Goal: Transaction & Acquisition: Purchase product/service

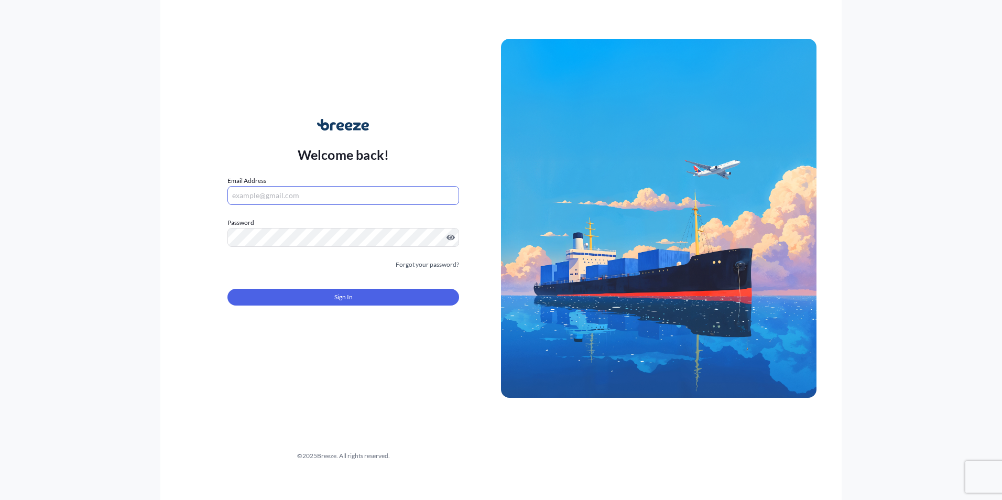
click at [279, 197] on input "Email Address" at bounding box center [344, 195] width 232 height 19
paste input "[EMAIL_ADDRESS][DOMAIN_NAME]"
type input "[EMAIL_ADDRESS][DOMAIN_NAME]"
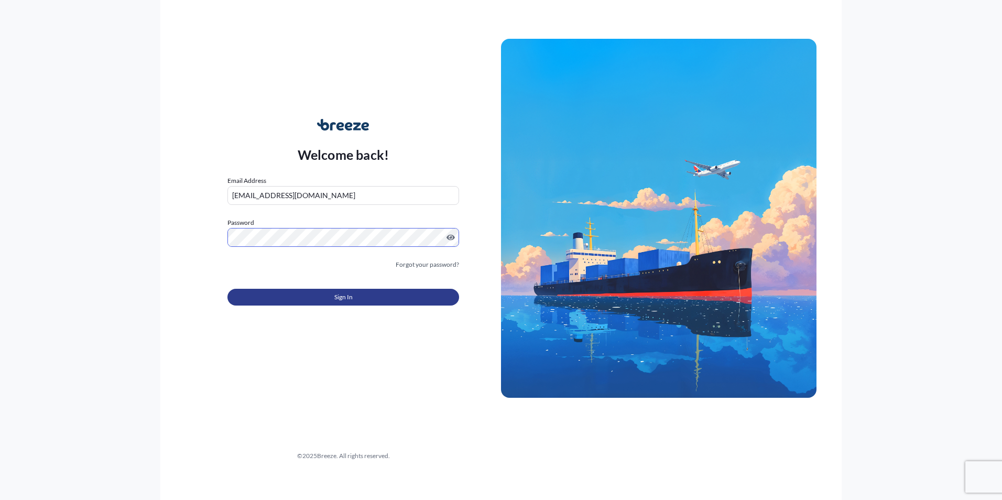
click at [338, 291] on button "Sign In" at bounding box center [344, 297] width 232 height 17
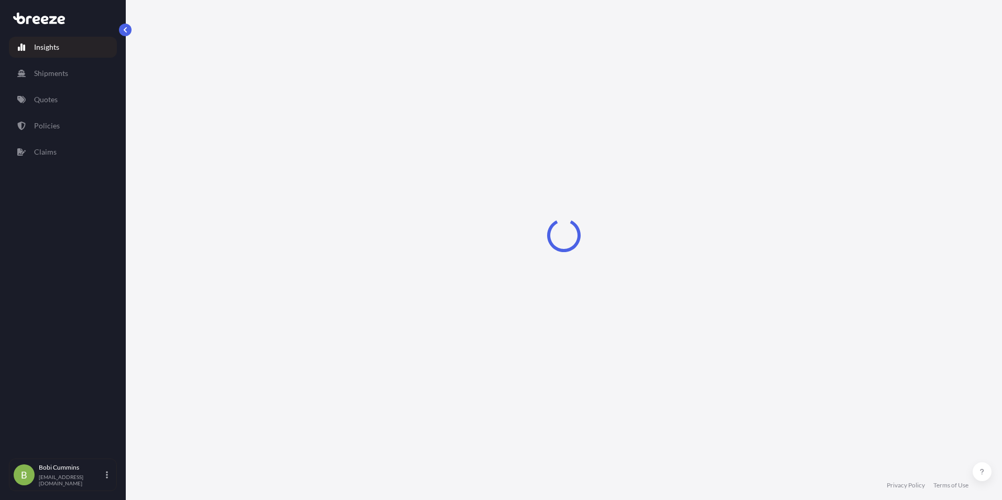
select select "2025"
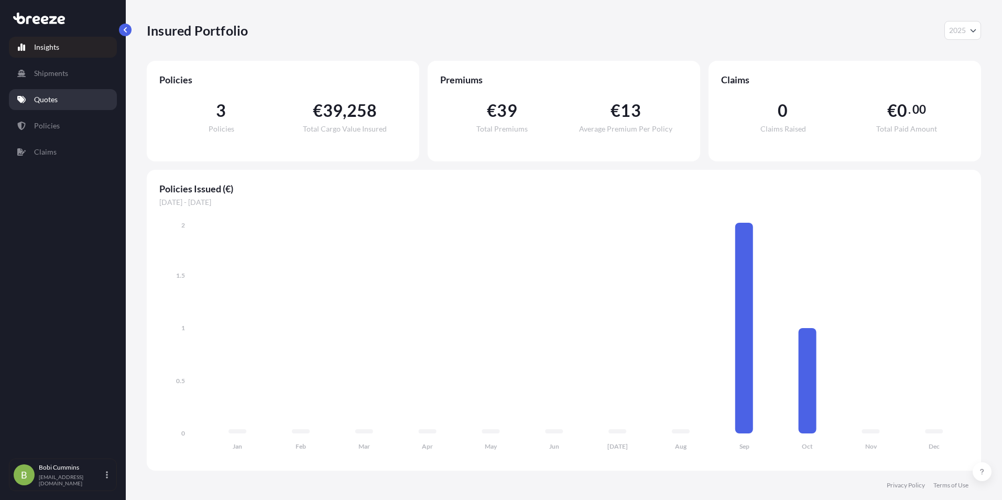
click at [72, 100] on link "Quotes" at bounding box center [63, 99] width 108 height 21
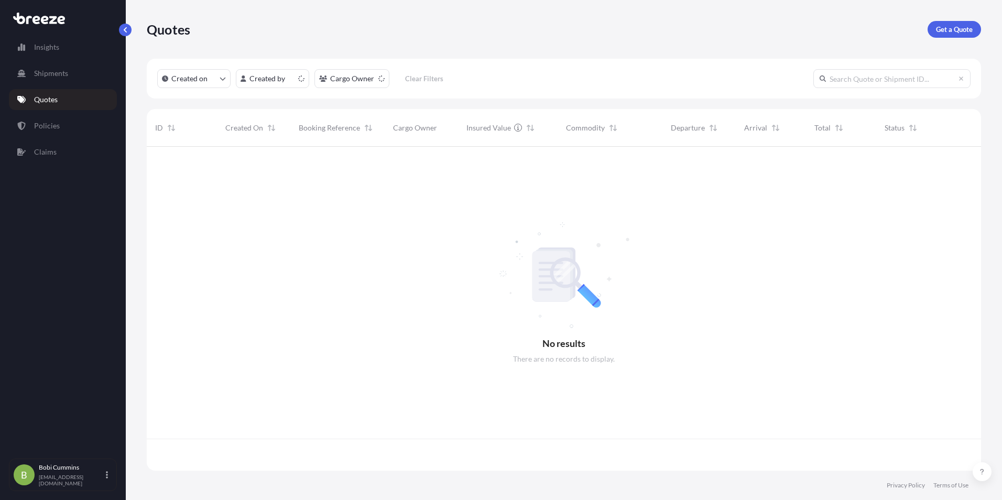
scroll to position [322, 827]
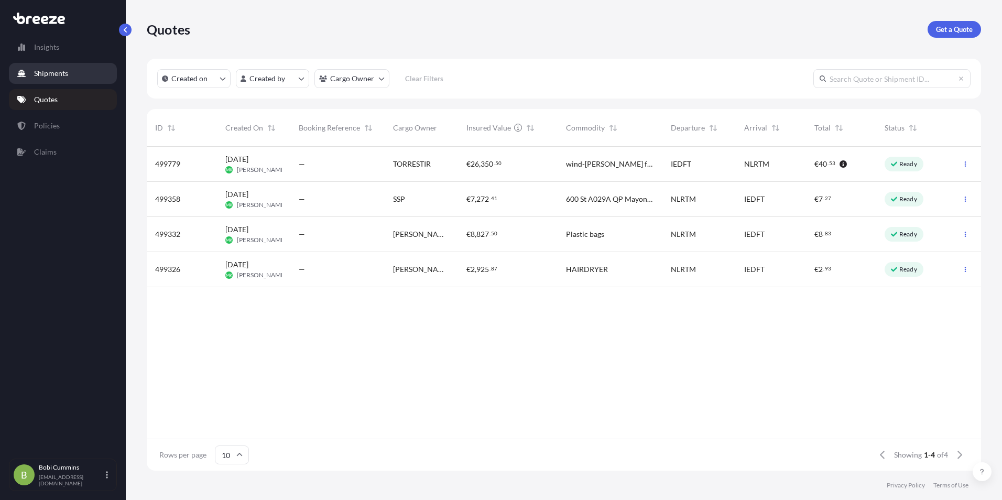
click at [50, 68] on p "Shipments" at bounding box center [51, 73] width 34 height 10
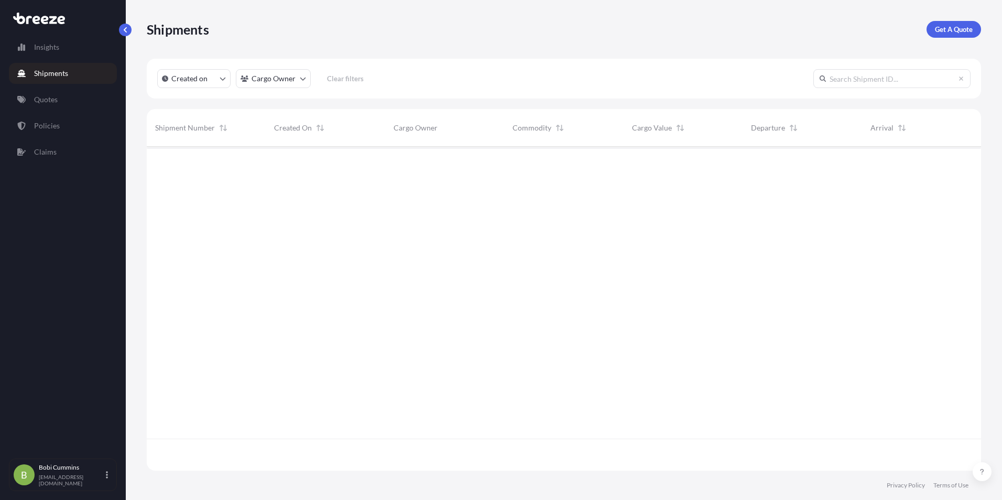
scroll to position [354, 827]
click at [60, 50] on link "Insights" at bounding box center [63, 47] width 108 height 21
select select "2025"
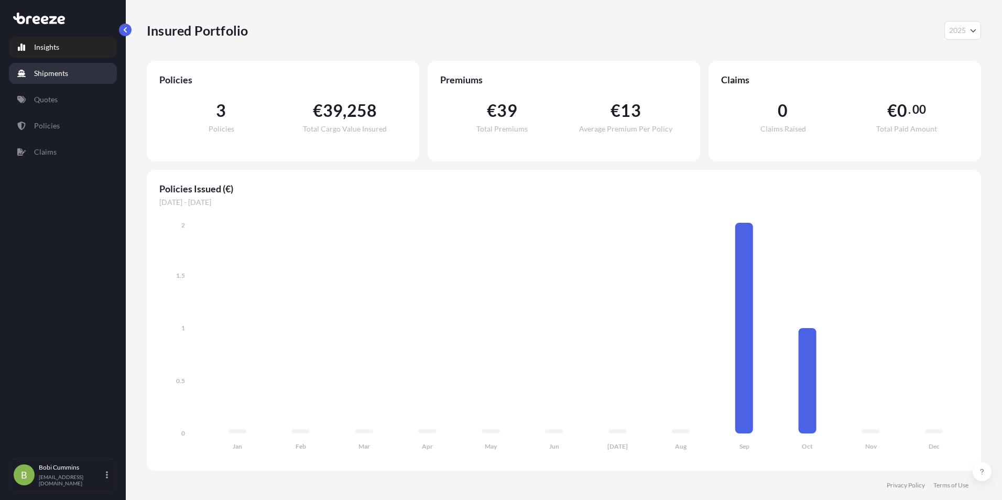
click at [71, 75] on link "Shipments" at bounding box center [63, 73] width 108 height 21
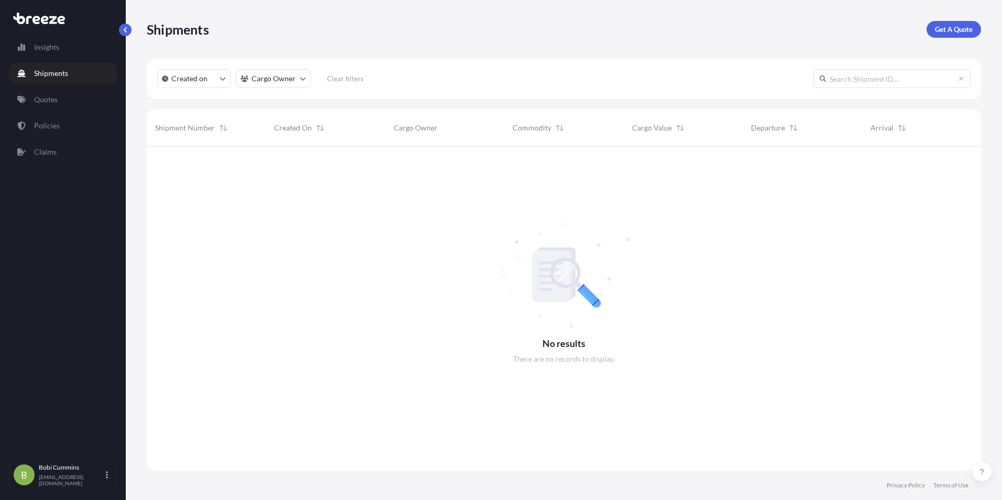
scroll to position [354, 827]
click at [213, 78] on button "Created on" at bounding box center [193, 78] width 73 height 19
click at [96, 45] on link "Insights" at bounding box center [63, 47] width 108 height 21
select select "2025"
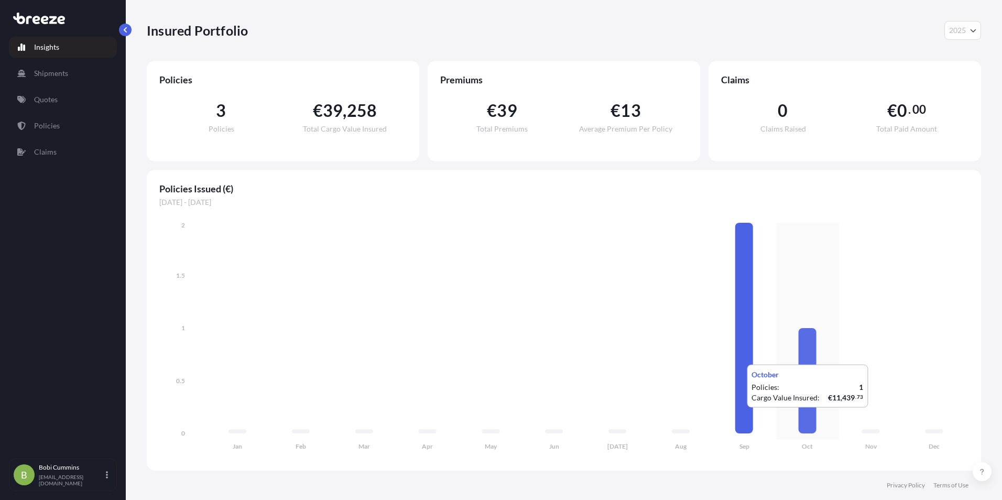
click at [824, 418] on icon "Jan Feb Mar Apr May Jun [DATE] Aug Sep Oct Nov Dec 0 0.5 1 1.5 2" at bounding box center [563, 339] width 809 height 238
click at [783, 326] on icon "Jan Feb Mar Apr May Jun [DATE] Aug Sep Oct Nov Dec 0 0.5 1 1.5 2" at bounding box center [563, 339] width 809 height 238
click at [390, 130] on div "€ 39 , 258 Total Cargo Value Insured" at bounding box center [345, 117] width 124 height 30
click at [524, 130] on span "Total Premiums" at bounding box center [502, 128] width 51 height 7
click at [735, 106] on div "0 Claims Raised" at bounding box center [783, 117] width 124 height 30
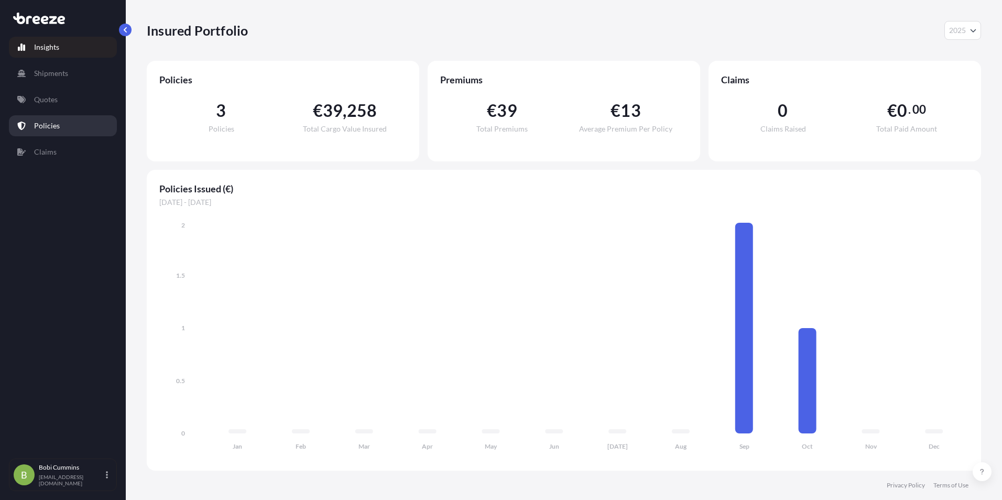
click at [72, 121] on link "Policies" at bounding box center [63, 125] width 108 height 21
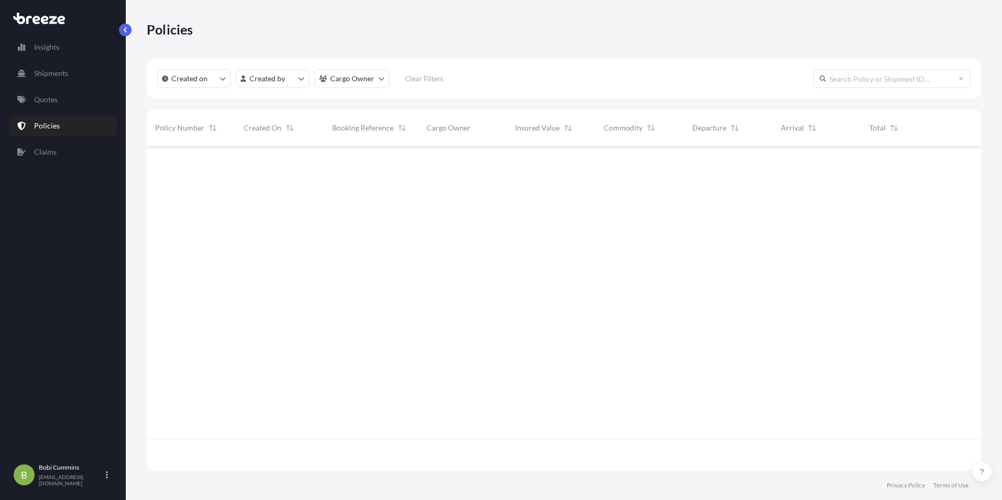
scroll to position [322, 827]
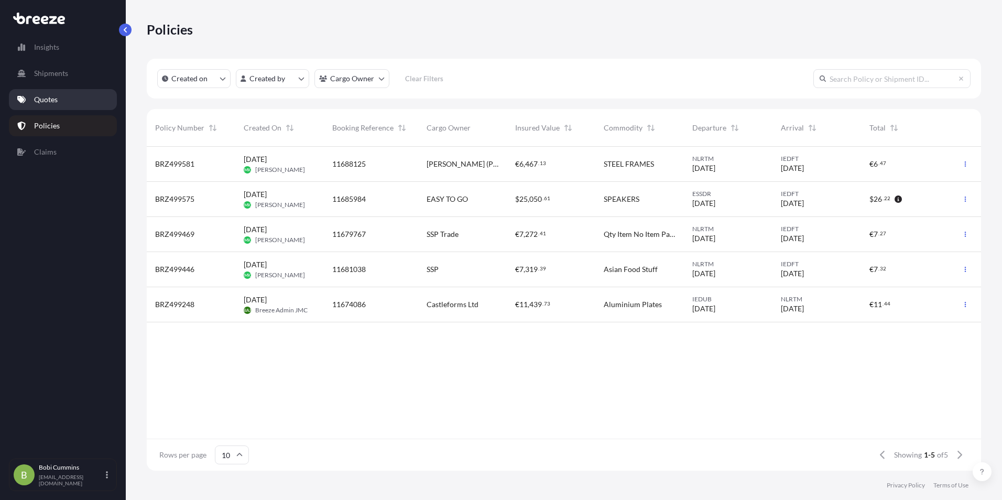
click at [61, 95] on link "Quotes" at bounding box center [63, 99] width 108 height 21
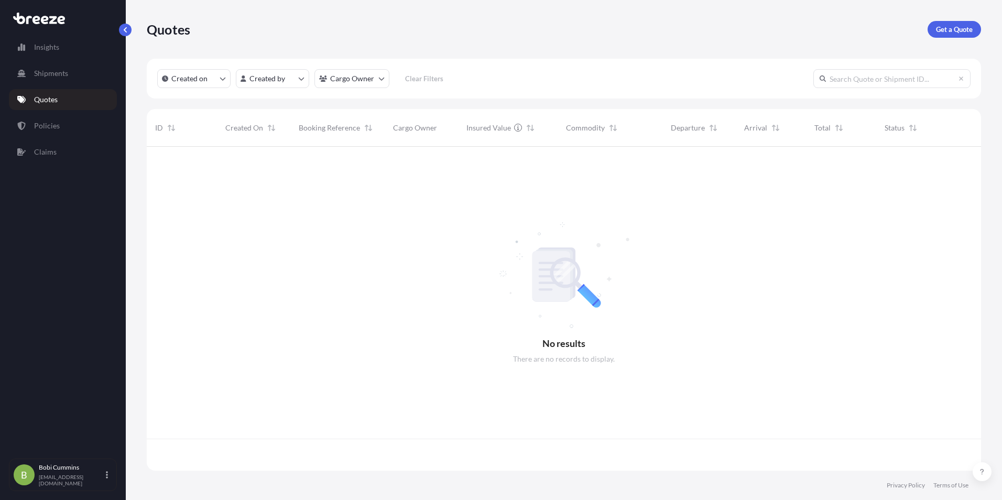
scroll to position [322, 827]
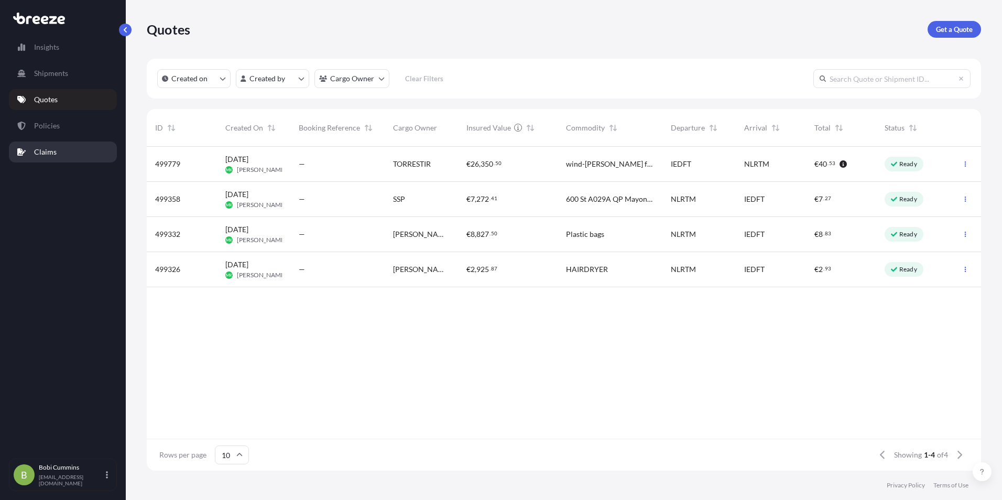
click at [31, 152] on link "Claims" at bounding box center [63, 152] width 108 height 21
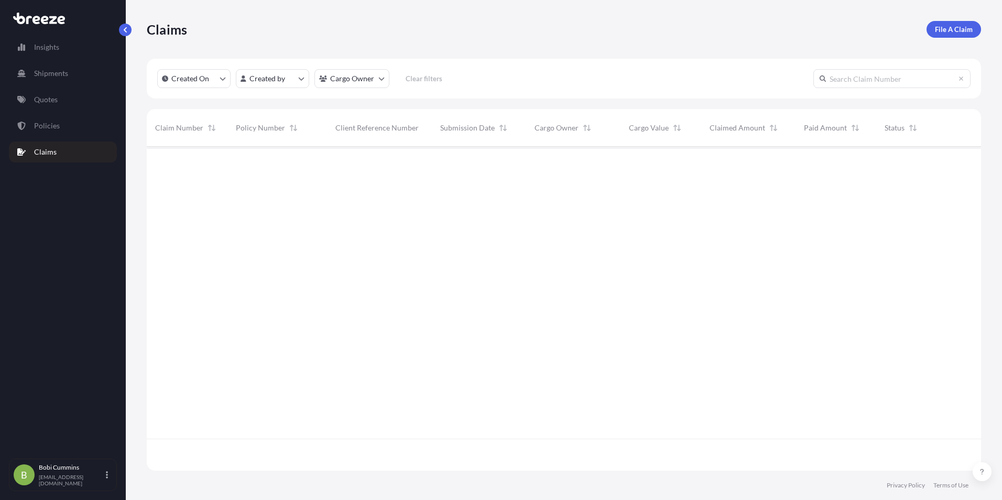
scroll to position [354, 827]
click at [98, 122] on link "Policies" at bounding box center [63, 125] width 108 height 21
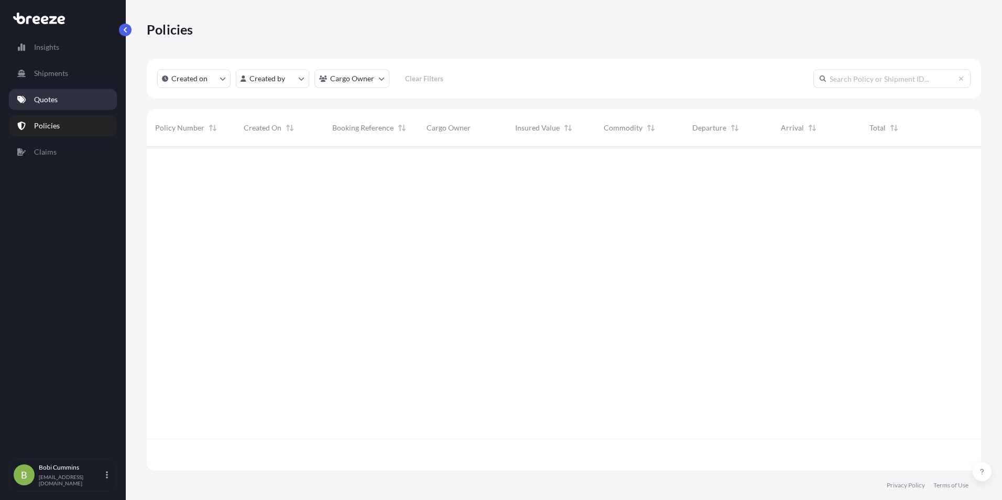
scroll to position [322, 827]
click at [88, 101] on link "Quotes" at bounding box center [63, 99] width 108 height 21
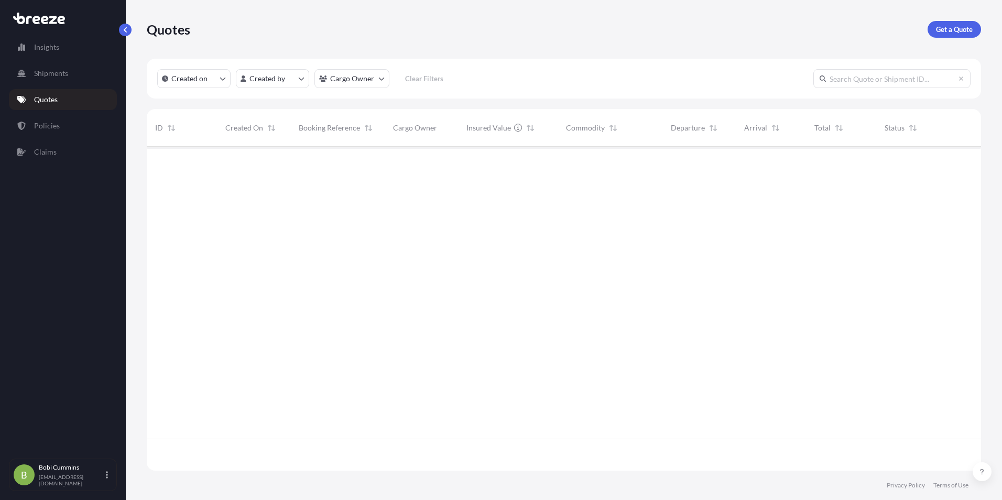
scroll to position [322, 827]
click at [951, 27] on p "Get a Quote" at bounding box center [954, 29] width 37 height 10
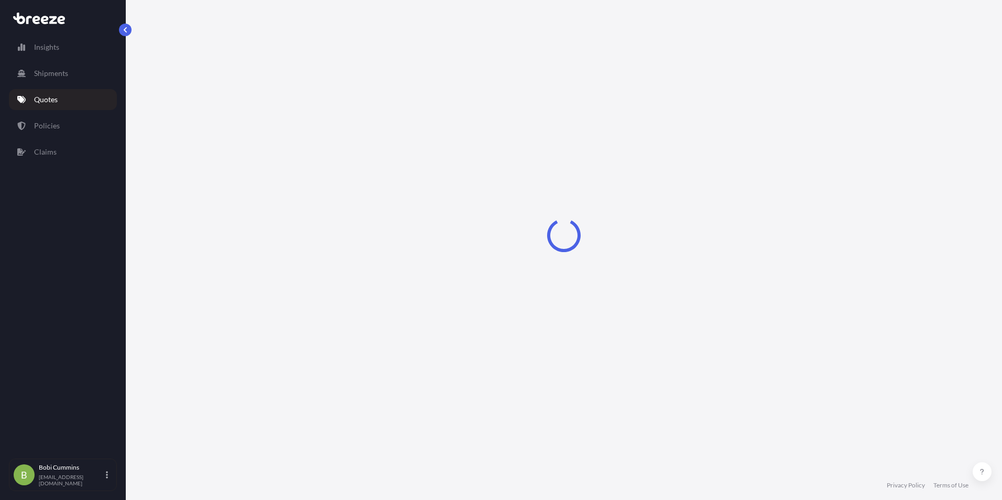
select select "Sea"
select select "1"
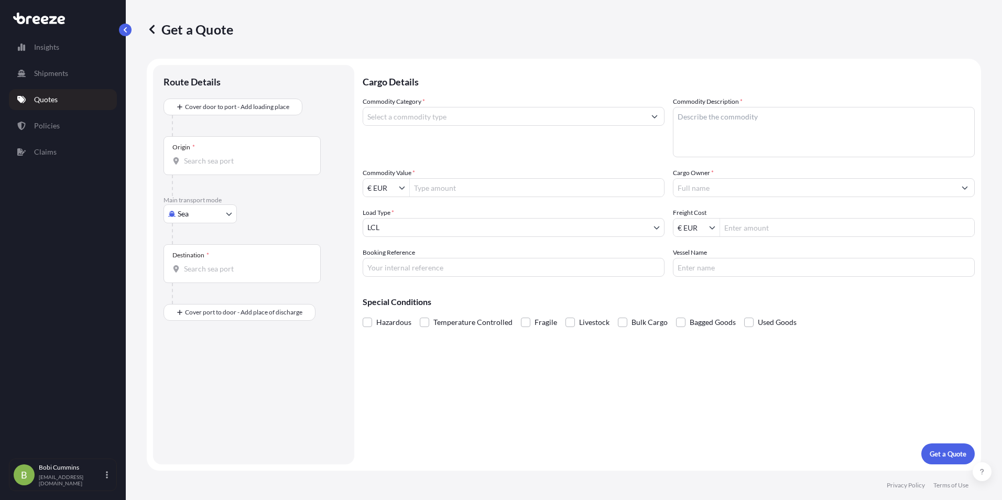
click at [655, 116] on icon "Show suggestions" at bounding box center [655, 116] width 6 height 6
click at [492, 115] on input "Commodity Category *" at bounding box center [504, 116] width 282 height 19
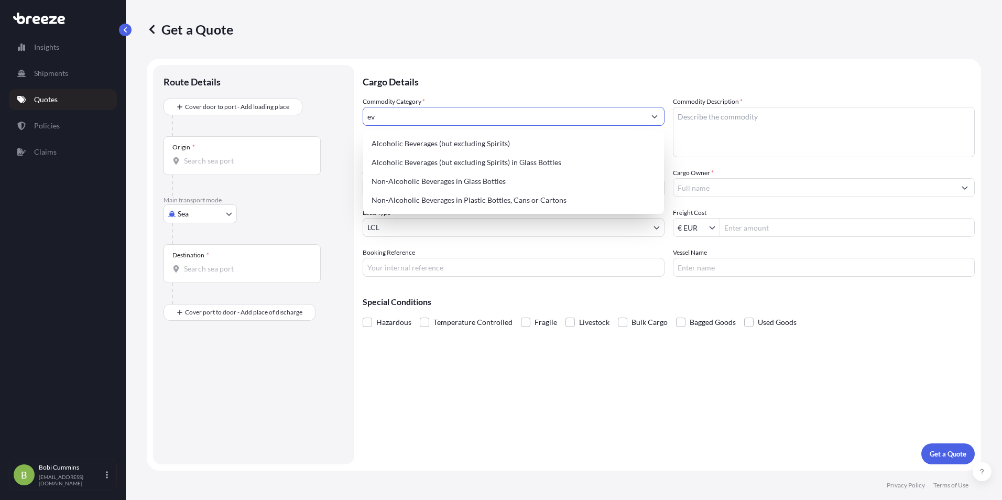
type input "e"
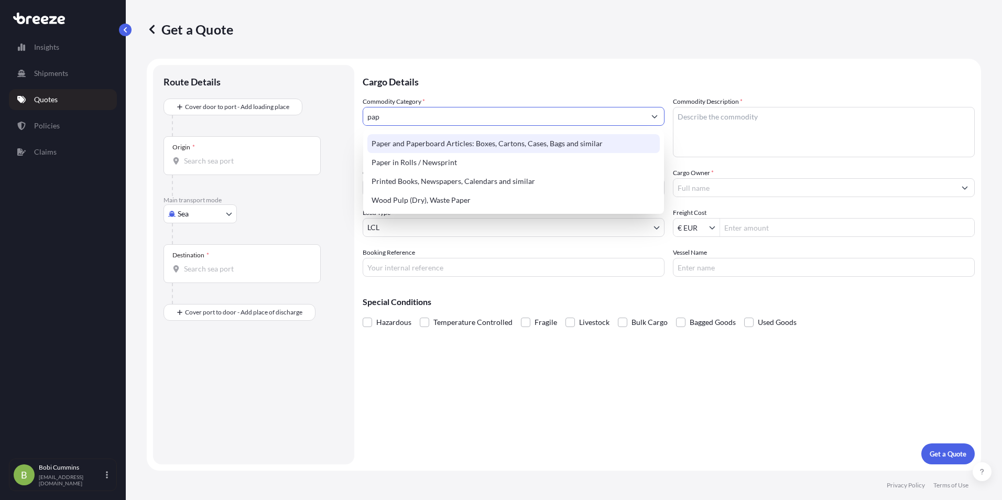
click at [522, 149] on div "Paper and Paperboard Articles: Boxes, Cartons, Cases, Bags and similar" at bounding box center [514, 143] width 293 height 19
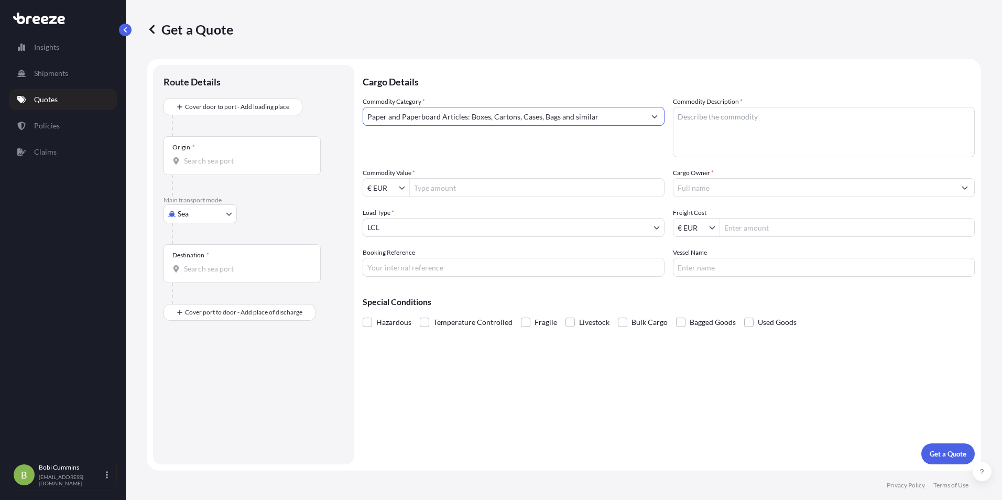
type input "Paper and Paperboard Articles: Boxes, Cartons, Cases, Bags and similar"
click at [493, 193] on input "Commodity Value *" at bounding box center [537, 187] width 254 height 19
click at [463, 191] on input "Commodity Value *" at bounding box center [537, 187] width 254 height 19
paste input "1"
type input "15,000"
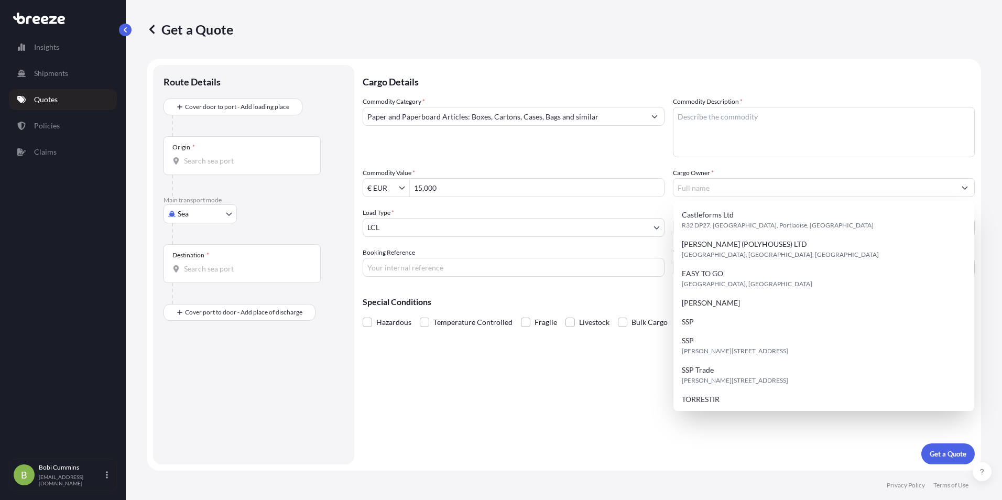
click at [485, 217] on div "Load Type * LCL" at bounding box center [514, 222] width 302 height 29
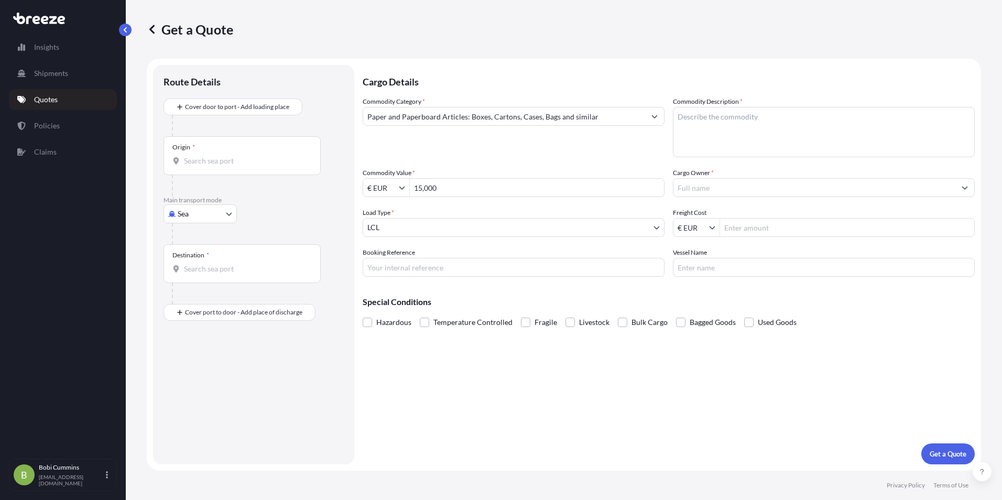
click at [483, 222] on body "15,000 9 options available. Insights Shipments Quotes Policies Claims B [PERSON…" at bounding box center [501, 250] width 1002 height 500
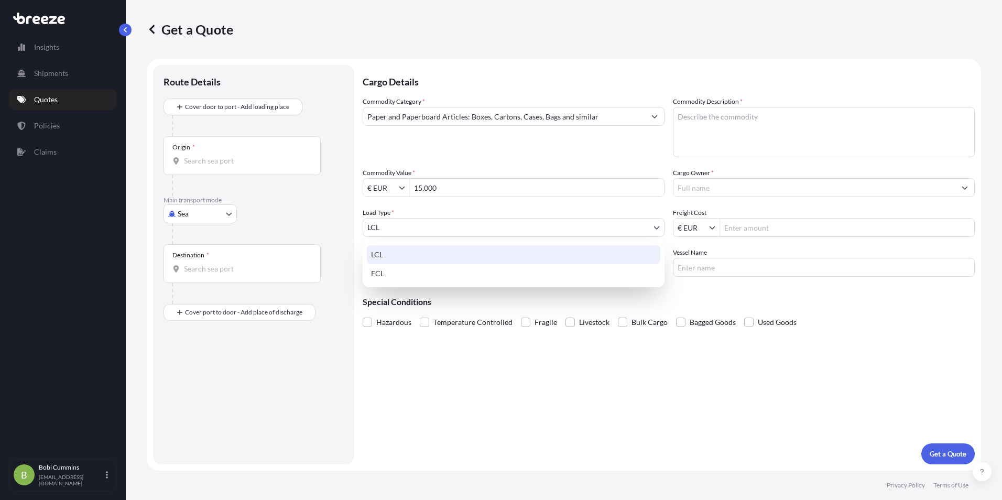
click at [460, 259] on div "LCL" at bounding box center [514, 254] width 294 height 19
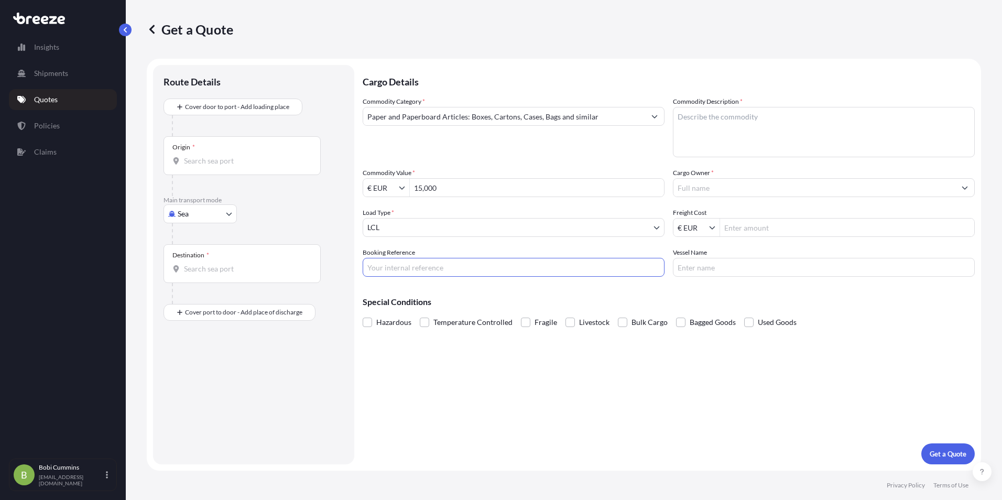
click at [455, 267] on input "Booking Reference" at bounding box center [514, 267] width 302 height 19
click at [871, 187] on input "Cargo Owner *" at bounding box center [815, 187] width 282 height 19
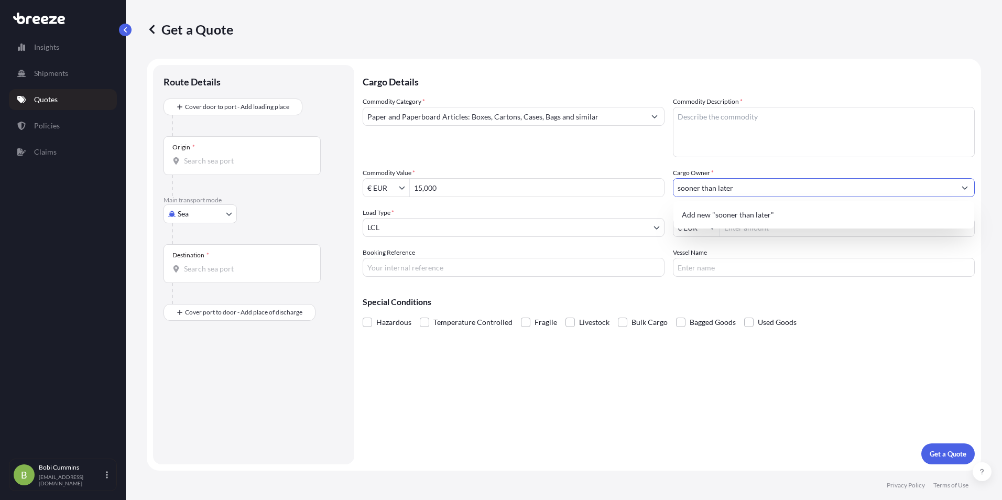
type input "sooner than later"
click at [793, 224] on input "Freight Cost" at bounding box center [847, 227] width 254 height 19
drag, startPoint x: 466, startPoint y: 189, endPoint x: 453, endPoint y: 189, distance: 12.6
click at [453, 189] on input "15,000" at bounding box center [537, 187] width 254 height 19
click at [771, 229] on input "Freight Cost" at bounding box center [847, 227] width 254 height 19
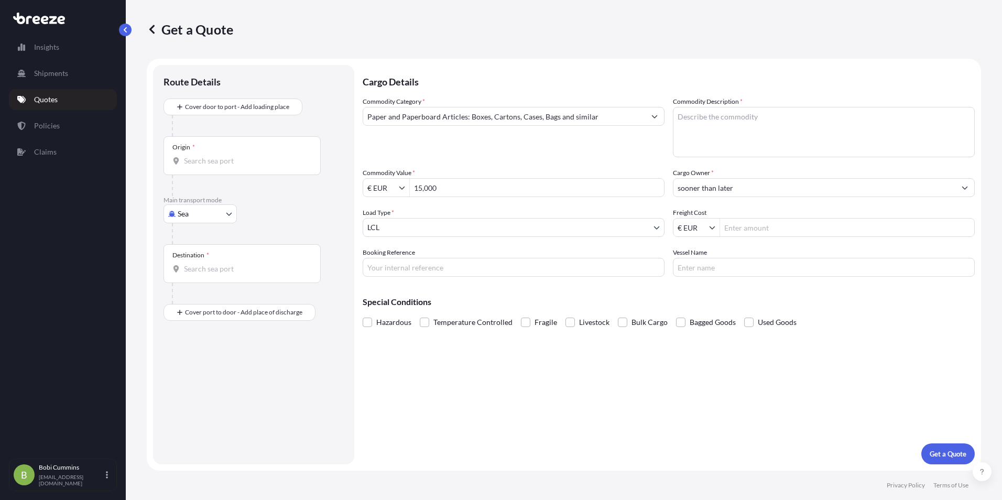
paste input "15,000"
type input "15,000"
click at [741, 264] on input "Vessel Name" at bounding box center [824, 267] width 302 height 19
click at [490, 270] on input "Booking Reference" at bounding box center [514, 267] width 302 height 19
click at [849, 135] on textarea "Commodity Description *" at bounding box center [824, 132] width 302 height 50
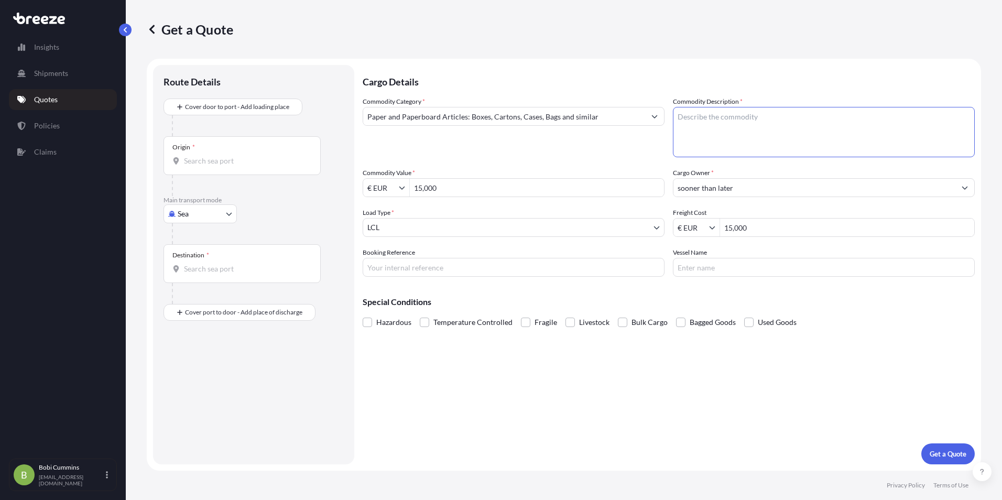
paste textarea "Mainly envelopes"
type textarea "Mainly envelopes"
click at [709, 272] on input "Vessel Name" at bounding box center [824, 267] width 302 height 19
click at [681, 323] on span at bounding box center [680, 322] width 9 height 9
click at [676, 315] on input "Bagged Goods" at bounding box center [676, 315] width 0 height 0
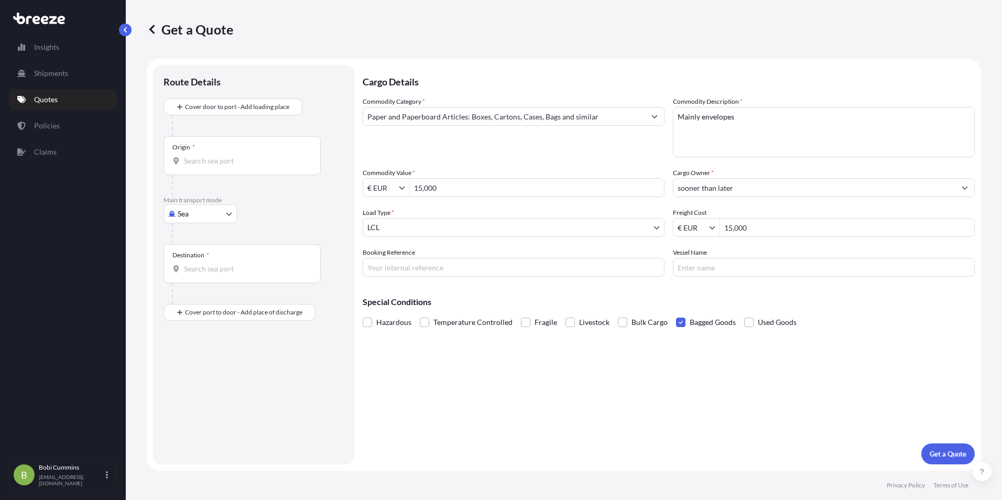
click at [217, 156] on input "Origin *" at bounding box center [246, 161] width 124 height 10
click at [226, 149] on div "Origin *" at bounding box center [242, 155] width 157 height 39
click at [226, 156] on input "Origin * Please select an origin" at bounding box center [246, 161] width 124 height 10
paste input "Dublin A96 T959"
type input "Dublin A96 T959"
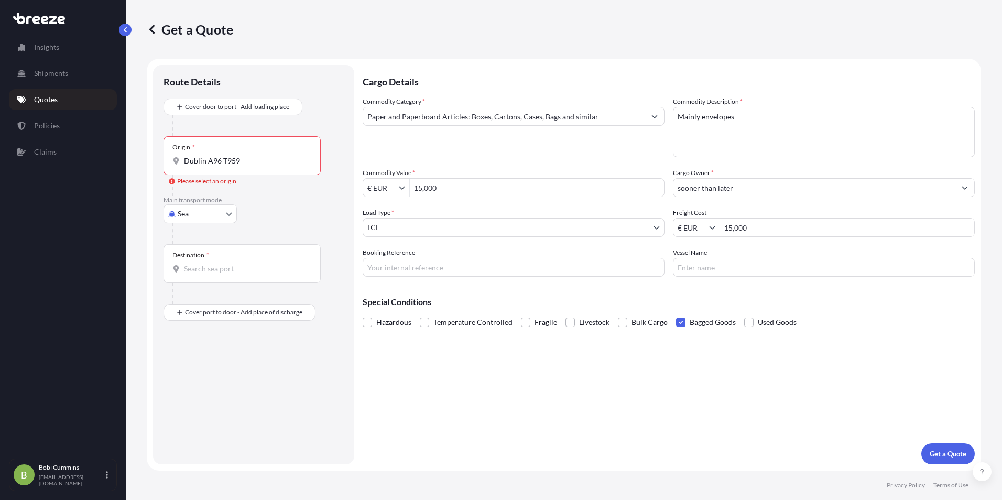
click at [242, 268] on input "Destination *" at bounding box center [246, 269] width 124 height 10
paste input "38315 [GEOGRAPHIC_DATA] [GEOGRAPHIC_DATA]"
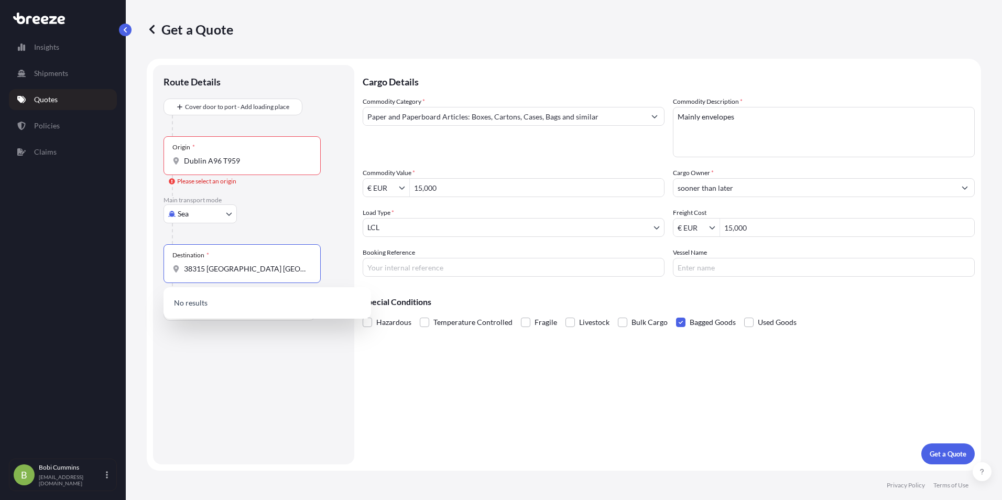
type input "38315 [GEOGRAPHIC_DATA] [GEOGRAPHIC_DATA]"
click at [262, 364] on div "Route Details Cover door to port - Add loading place Place of loading Road Road…" at bounding box center [254, 264] width 180 height 379
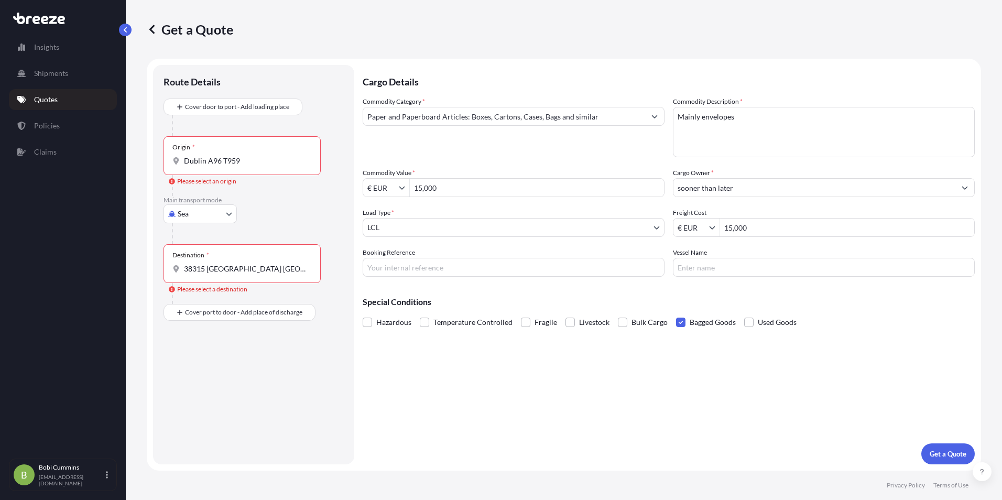
click at [511, 263] on input "Booking Reference" at bounding box center [514, 267] width 302 height 19
click at [947, 456] on p "Get a Quote" at bounding box center [948, 454] width 37 height 10
click at [295, 271] on input "38315 [GEOGRAPHIC_DATA] [GEOGRAPHIC_DATA]" at bounding box center [246, 269] width 124 height 10
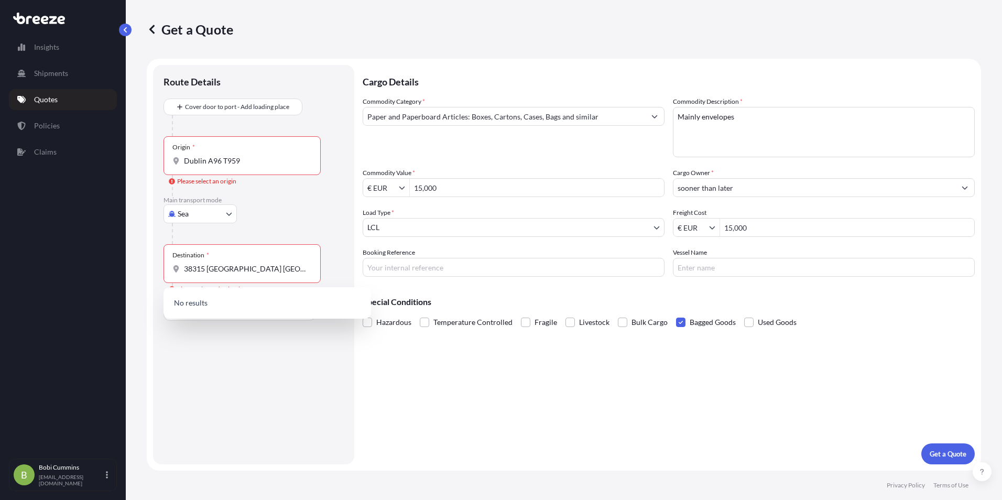
click at [256, 254] on div "Destination * 38315 [GEOGRAPHIC_DATA] [GEOGRAPHIC_DATA]" at bounding box center [242, 263] width 157 height 39
click at [256, 264] on input "38315 [GEOGRAPHIC_DATA] [GEOGRAPHIC_DATA]" at bounding box center [246, 269] width 124 height 10
click at [204, 213] on body "0 options available. 0 options available. Insights Shipments Quotes Policies Cl…" at bounding box center [501, 250] width 1002 height 500
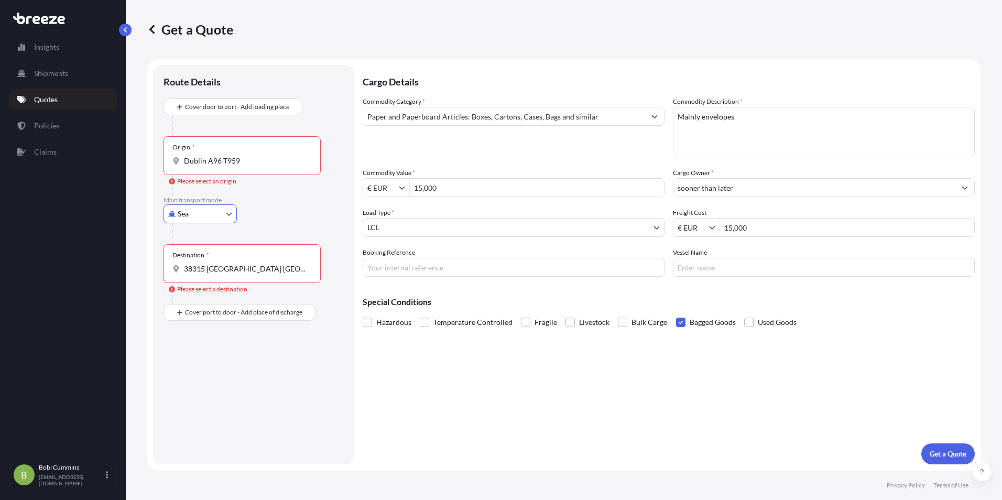
click at [255, 159] on input "Dublin A96 T959" at bounding box center [246, 161] width 124 height 10
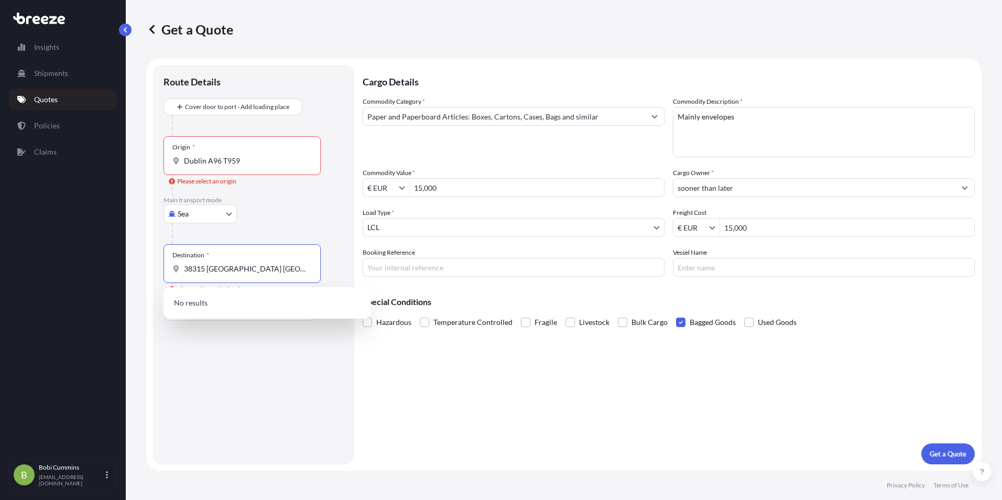
drag, startPoint x: 277, startPoint y: 269, endPoint x: 202, endPoint y: 275, distance: 75.7
click at [202, 275] on div "Destination * 38315 [GEOGRAPHIC_DATA] [GEOGRAPHIC_DATA]" at bounding box center [242, 263] width 157 height 39
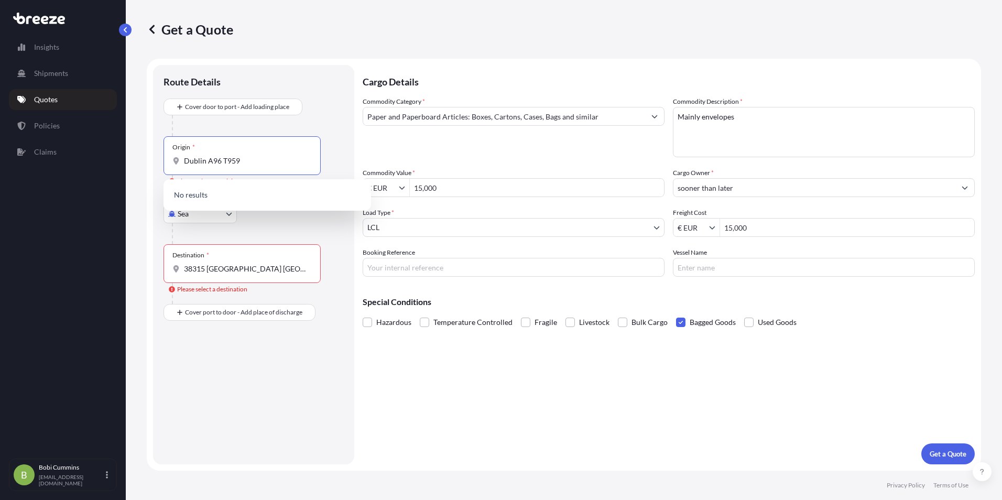
paste input "Sooner Than Later [STREET_ADDRESS],"
drag, startPoint x: 222, startPoint y: 163, endPoint x: 168, endPoint y: 158, distance: 53.7
click at [168, 158] on div "Origin * [GEOGRAPHIC_DATA] A96 T959" at bounding box center [242, 155] width 157 height 39
click at [184, 158] on input "Dublin A96 T959" at bounding box center [246, 161] width 124 height 10
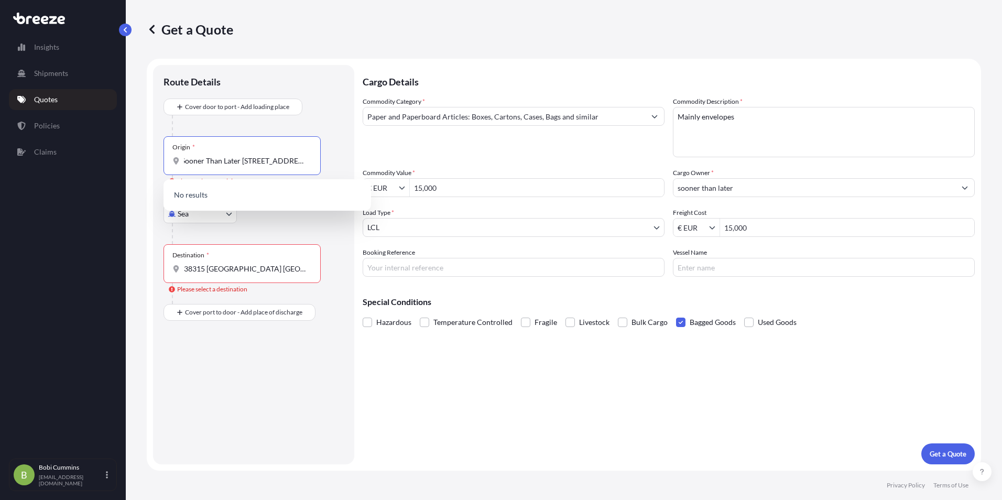
type input "Sooner Than Later [STREET_ADDRESS]"
click at [284, 220] on div "Sea Sea Air Road Rail" at bounding box center [254, 213] width 180 height 19
click at [243, 170] on div "Origin * Sooner Than Later [STREET_ADDRESS] T959" at bounding box center [242, 155] width 157 height 39
click at [243, 166] on input "Sooner Than Later [STREET_ADDRESS]" at bounding box center [246, 161] width 124 height 10
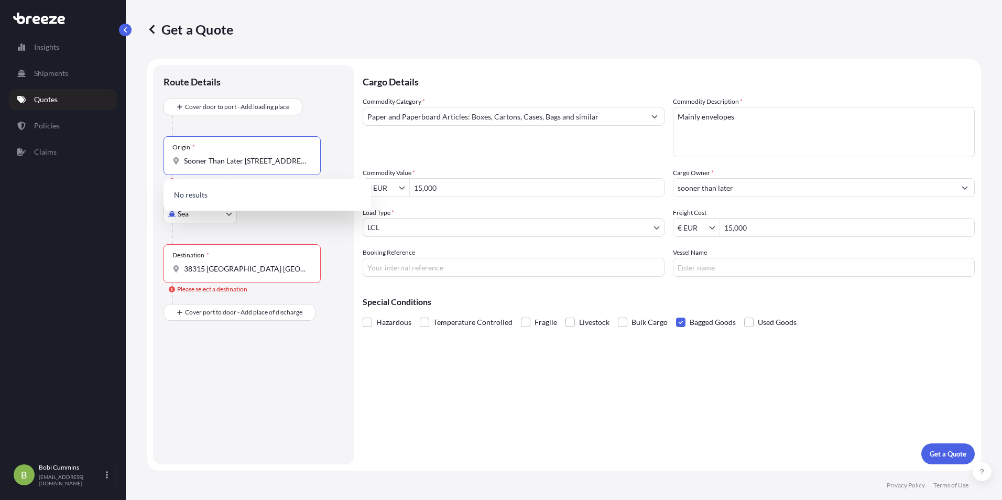
scroll to position [0, 91]
click at [267, 161] on input "Sooner Than Later [STREET_ADDRESS]" at bounding box center [246, 161] width 124 height 10
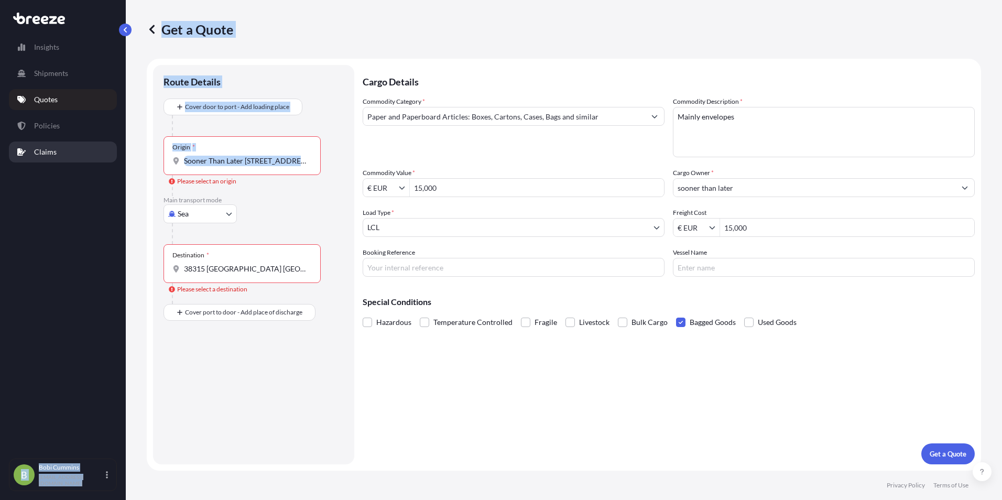
drag, startPoint x: 312, startPoint y: 161, endPoint x: 116, endPoint y: 160, distance: 195.6
click at [116, 160] on div "Insights Shipments Quotes Policies Claims B [PERSON_NAME] [PERSON_NAME][EMAIL_A…" at bounding box center [501, 250] width 1002 height 500
drag, startPoint x: 116, startPoint y: 160, endPoint x: 264, endPoint y: 156, distance: 147.4
click at [264, 156] on input "Sooner Than Later [STREET_ADDRESS]" at bounding box center [246, 161] width 124 height 10
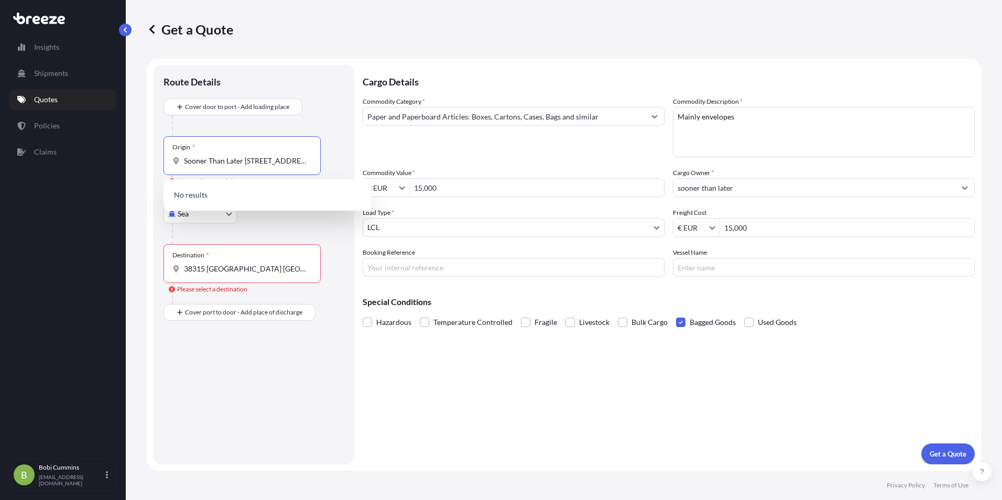
scroll to position [0, 91]
drag, startPoint x: 186, startPoint y: 165, endPoint x: 333, endPoint y: 166, distance: 147.8
click at [333, 166] on div "Origin * Sooner Than Later [STREET_ADDRESS] T959 Please select an origin" at bounding box center [254, 166] width 180 height 60
paste input "[GEOGRAPHIC_DATA]"
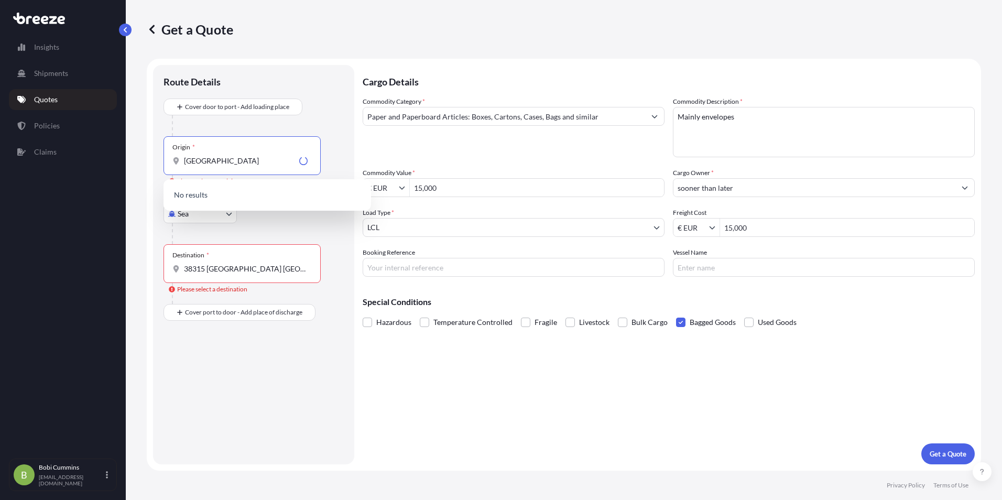
type input "[GEOGRAPHIC_DATA]"
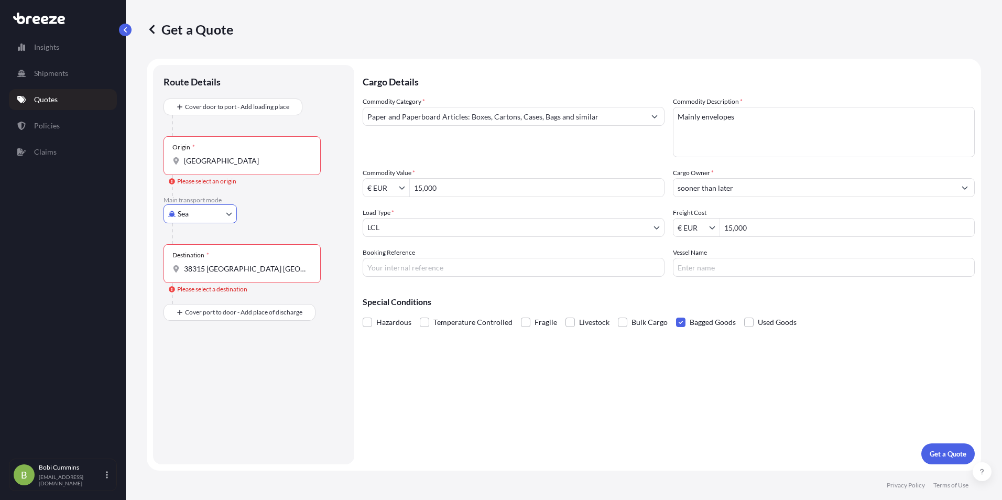
click at [253, 154] on div "Origin * [GEOGRAPHIC_DATA]" at bounding box center [242, 155] width 157 height 39
click at [253, 156] on input "[GEOGRAPHIC_DATA]" at bounding box center [246, 161] width 124 height 10
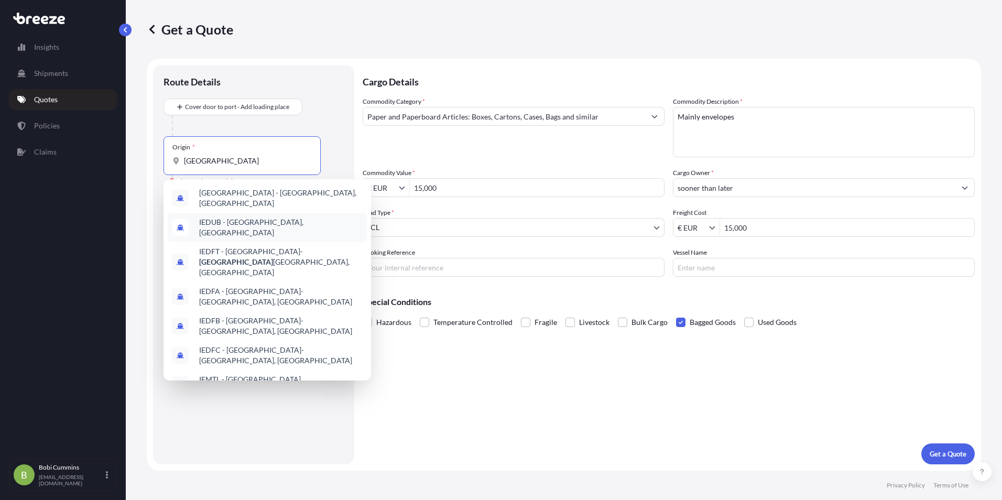
click at [244, 226] on div "IEDUB - [GEOGRAPHIC_DATA], [GEOGRAPHIC_DATA]" at bounding box center [267, 227] width 199 height 29
type input "IEDUB - [GEOGRAPHIC_DATA], [GEOGRAPHIC_DATA]"
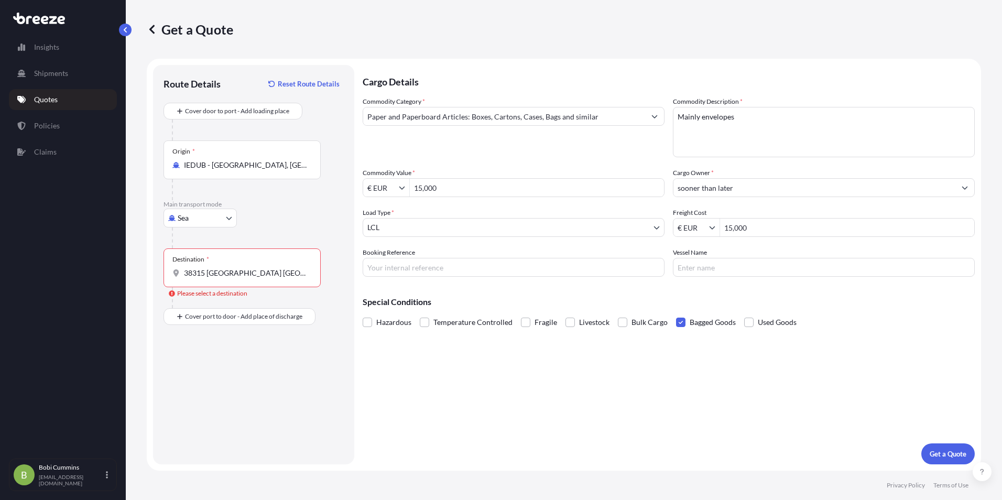
click at [263, 261] on div "Destination * 38315 [GEOGRAPHIC_DATA] [GEOGRAPHIC_DATA]" at bounding box center [242, 268] width 157 height 39
click at [263, 268] on input "38315 [GEOGRAPHIC_DATA] [GEOGRAPHIC_DATA]" at bounding box center [246, 273] width 124 height 10
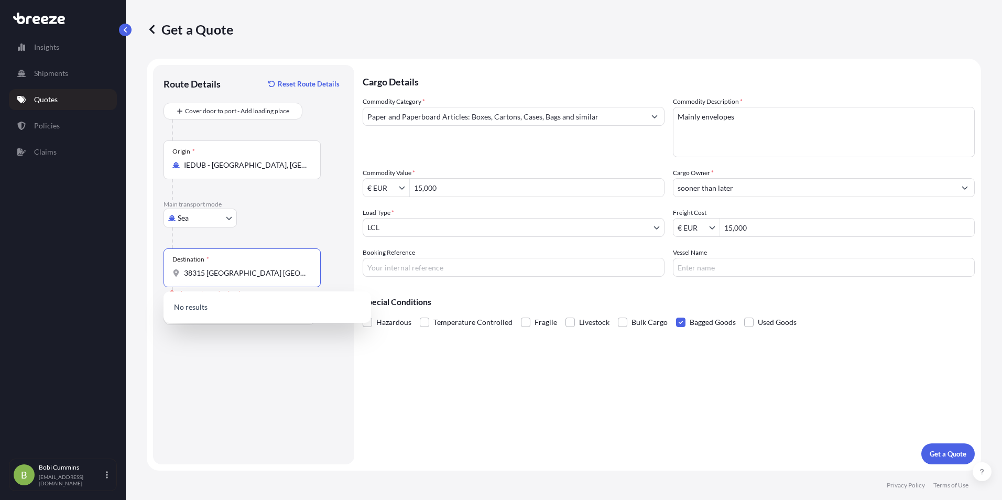
click at [202, 262] on div "Destination *" at bounding box center [190, 259] width 37 height 8
click at [202, 268] on input "38315 [GEOGRAPHIC_DATA] [GEOGRAPHIC_DATA]" at bounding box center [246, 273] width 124 height 10
click at [288, 281] on div "Destination * 38315 [GEOGRAPHIC_DATA] [GEOGRAPHIC_DATA]" at bounding box center [242, 268] width 157 height 39
click at [288, 278] on input "38315 [GEOGRAPHIC_DATA] [GEOGRAPHIC_DATA]" at bounding box center [246, 273] width 124 height 10
click at [201, 260] on div "Destination *" at bounding box center [190, 259] width 37 height 8
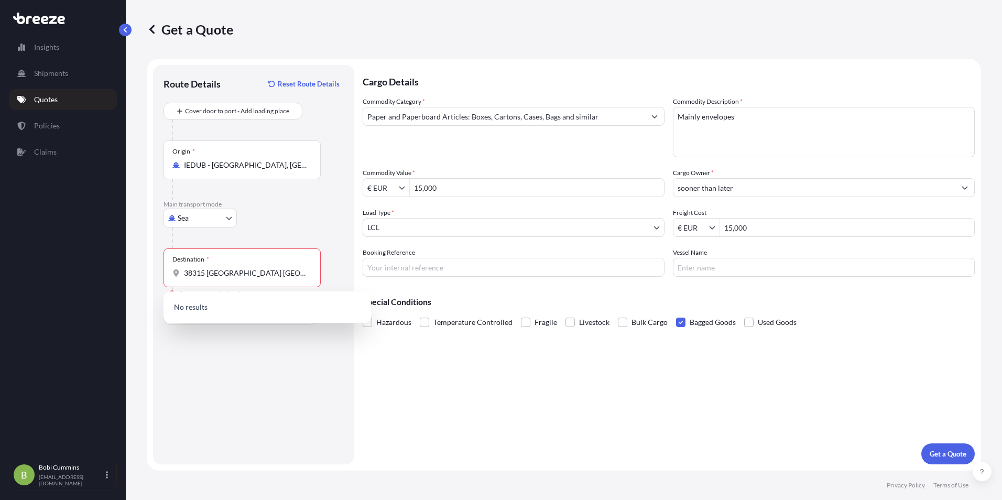
click at [201, 268] on input "38315 [GEOGRAPHIC_DATA] [GEOGRAPHIC_DATA]" at bounding box center [246, 273] width 124 height 10
click at [168, 255] on div "Destination * 38315 [GEOGRAPHIC_DATA] [GEOGRAPHIC_DATA]" at bounding box center [242, 268] width 157 height 39
click at [184, 268] on input "38315 [GEOGRAPHIC_DATA] [GEOGRAPHIC_DATA]" at bounding box center [246, 273] width 124 height 10
type input "3"
click at [226, 308] on p "Please type and select an option." at bounding box center [267, 307] width 199 height 23
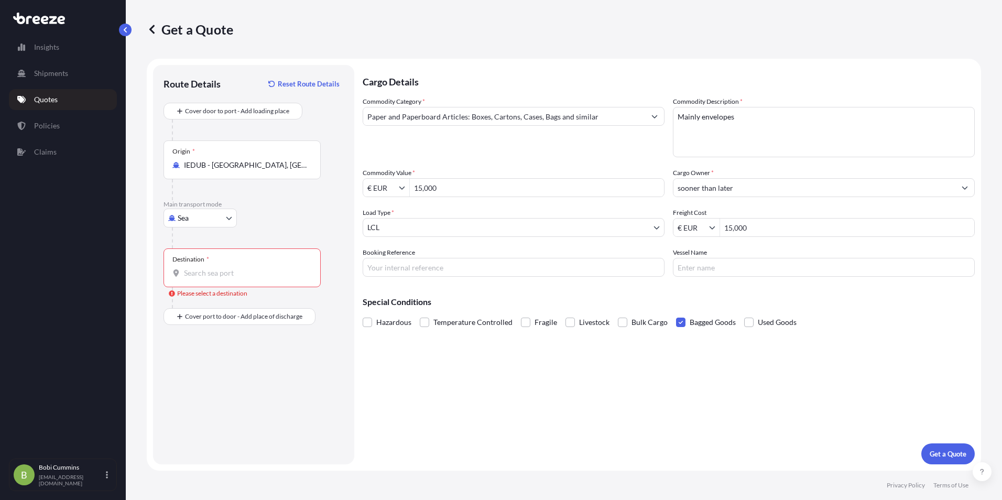
click at [183, 260] on div "Destination *" at bounding box center [190, 259] width 37 height 8
click at [184, 268] on input "Destination * Please select a destination" at bounding box center [246, 273] width 124 height 10
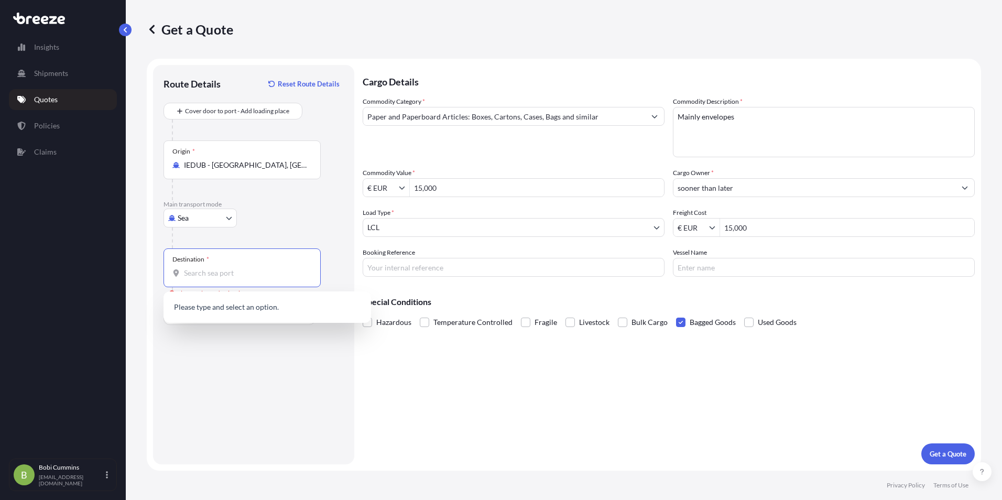
click at [178, 260] on div "Destination *" at bounding box center [190, 259] width 37 height 8
click at [184, 268] on input "Destination * Please select a destination" at bounding box center [246, 273] width 124 height 10
click at [178, 260] on div "Destination *" at bounding box center [190, 259] width 37 height 8
click at [184, 268] on input "Destination * Please select a destination" at bounding box center [246, 273] width 124 height 10
drag, startPoint x: 178, startPoint y: 260, endPoint x: 208, endPoint y: 272, distance: 32.4
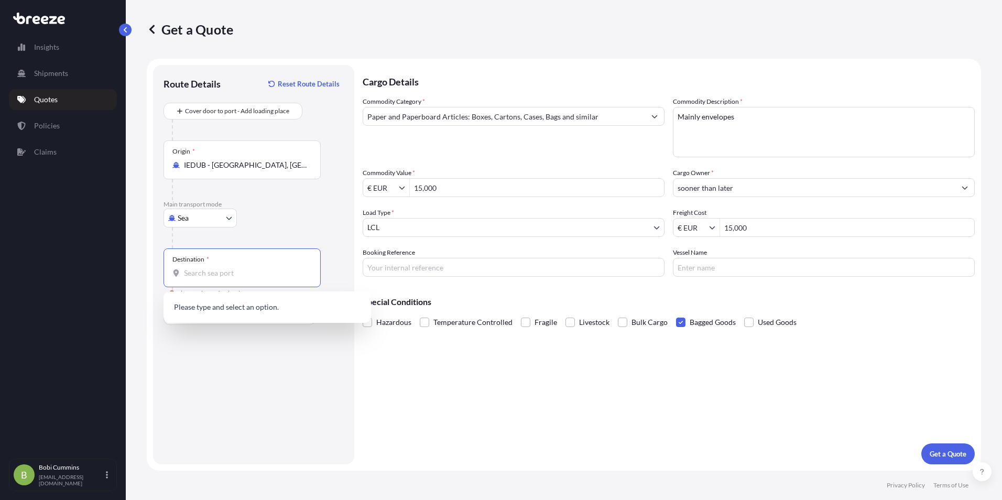
click at [208, 272] on input "Destination * Please select a destination" at bounding box center [246, 273] width 124 height 10
click at [209, 275] on input "Destination * Please select a destination" at bounding box center [246, 273] width 124 height 10
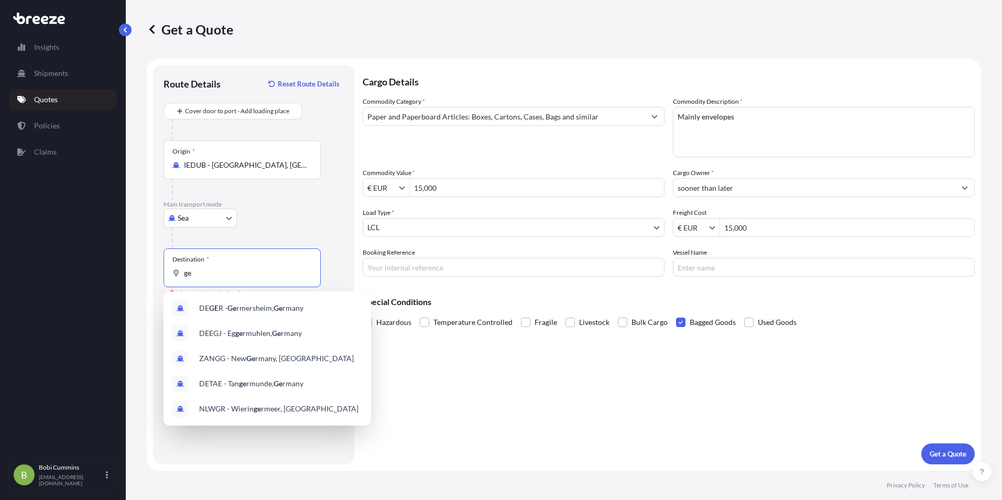
type input "g"
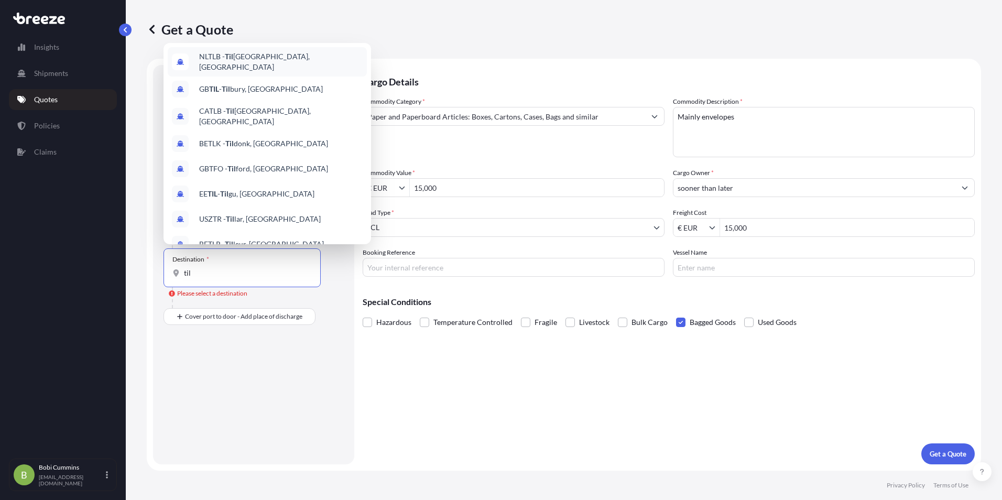
click at [269, 61] on span "NLTLB - [GEOGRAPHIC_DATA], [GEOGRAPHIC_DATA]" at bounding box center [281, 61] width 164 height 21
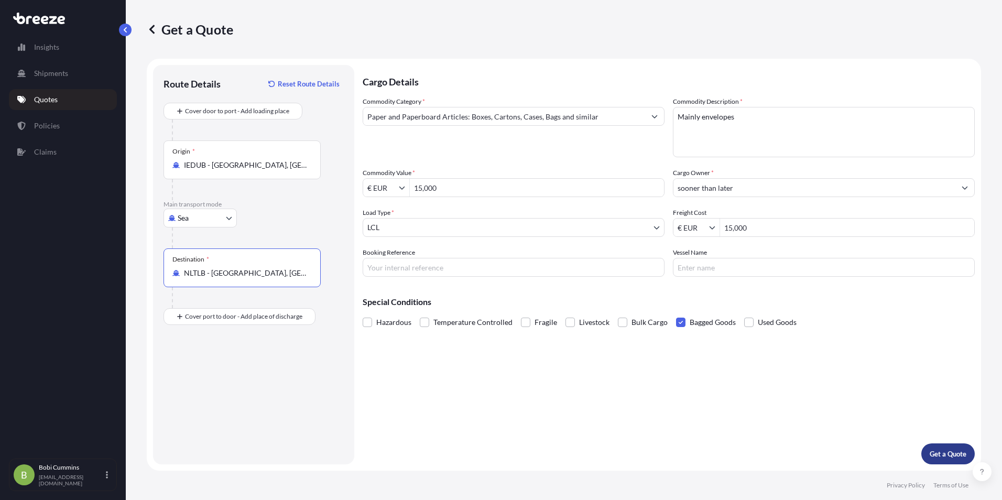
type input "NLTLB - [GEOGRAPHIC_DATA], [GEOGRAPHIC_DATA]"
click at [947, 451] on p "Get a Quote" at bounding box center [948, 454] width 37 height 10
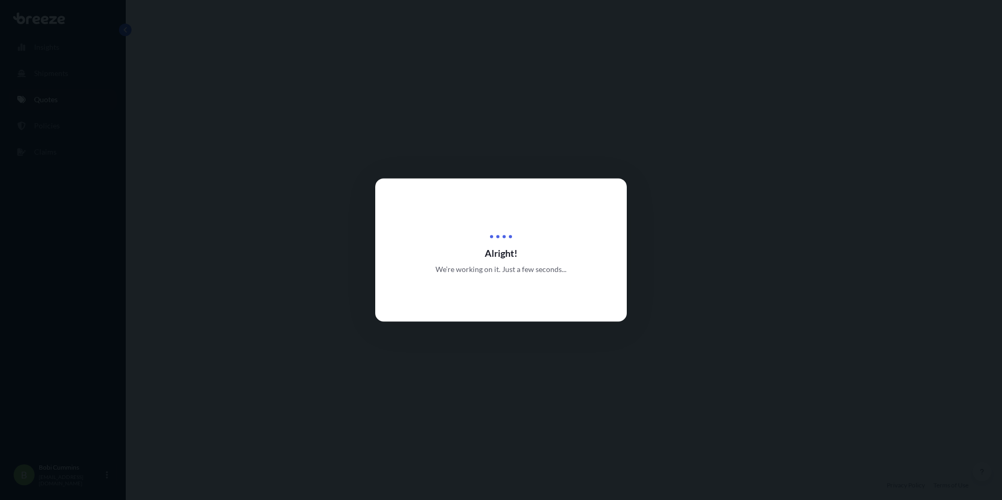
select select "Sea"
select select "1"
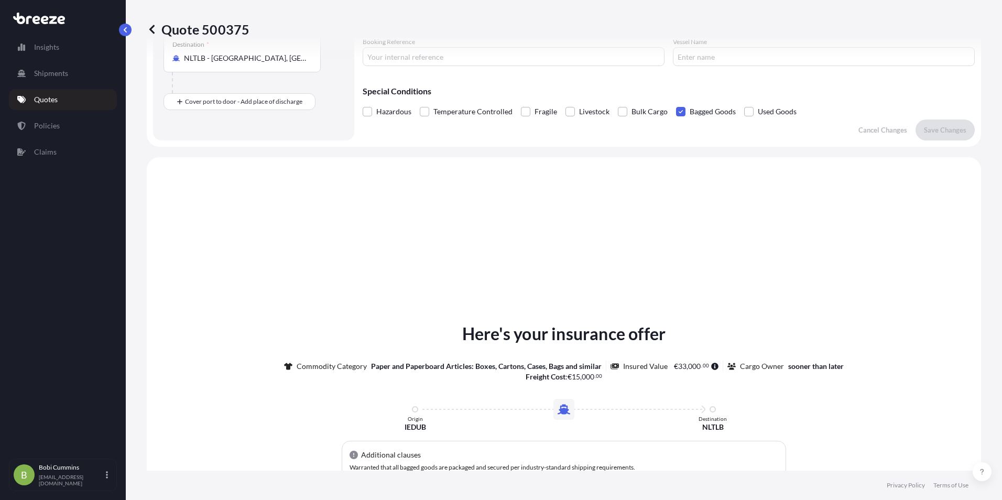
scroll to position [473, 0]
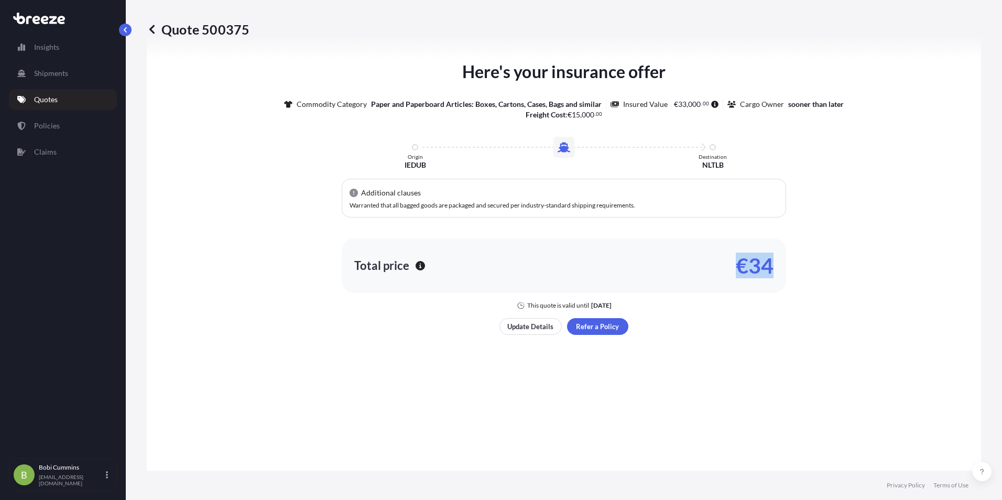
drag, startPoint x: 734, startPoint y: 265, endPoint x: 775, endPoint y: 267, distance: 41.5
click at [775, 267] on div "Total price €34" at bounding box center [564, 266] width 445 height 55
copy p "€34"
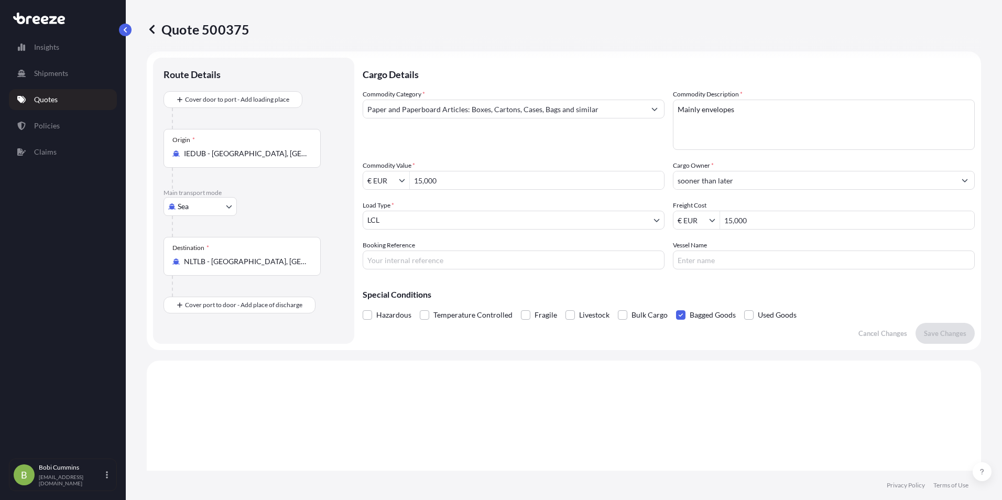
scroll to position [1, 0]
